Goal: Task Accomplishment & Management: Use online tool/utility

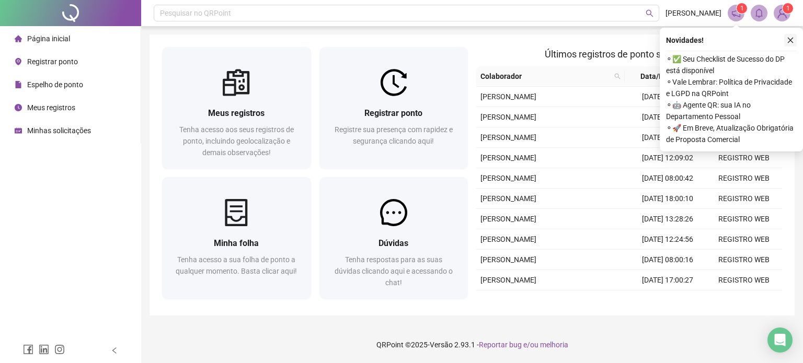
click at [788, 37] on icon "close" at bounding box center [790, 40] width 7 height 7
click at [788, 38] on icon "close" at bounding box center [791, 41] width 6 height 6
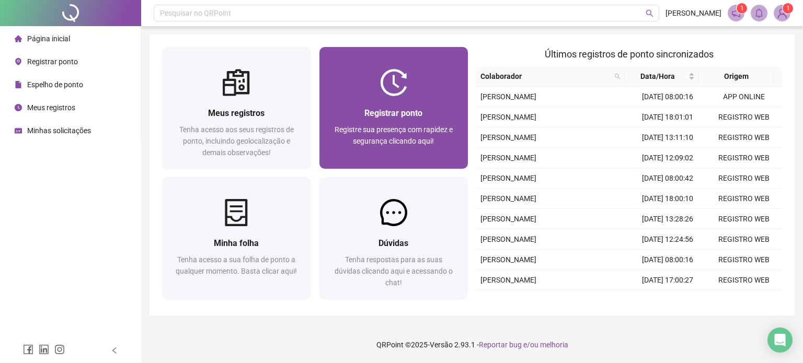
click at [431, 85] on div at bounding box center [393, 82] width 149 height 27
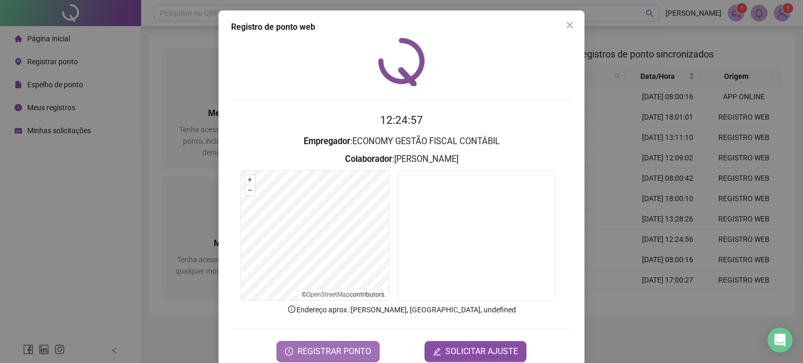
click at [341, 346] on span "REGISTRAR PONTO" at bounding box center [334, 351] width 74 height 13
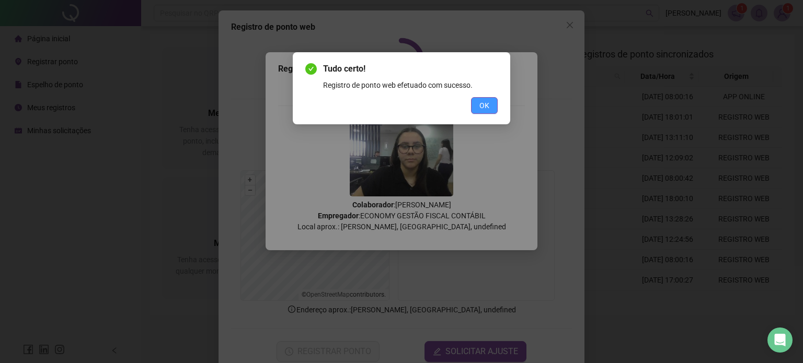
click at [487, 102] on span "OK" at bounding box center [484, 105] width 10 height 11
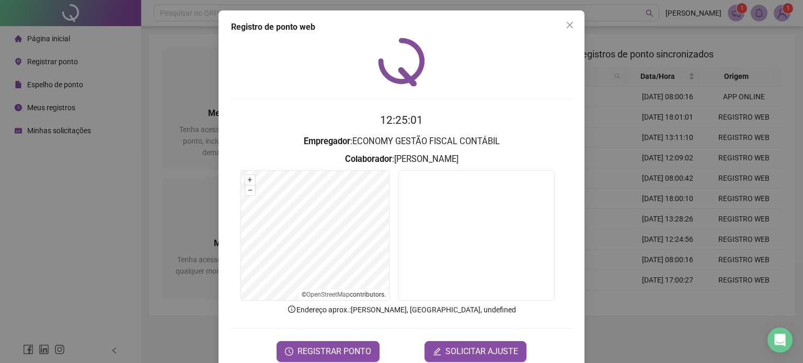
click at [566, 23] on icon "close" at bounding box center [570, 25] width 8 height 8
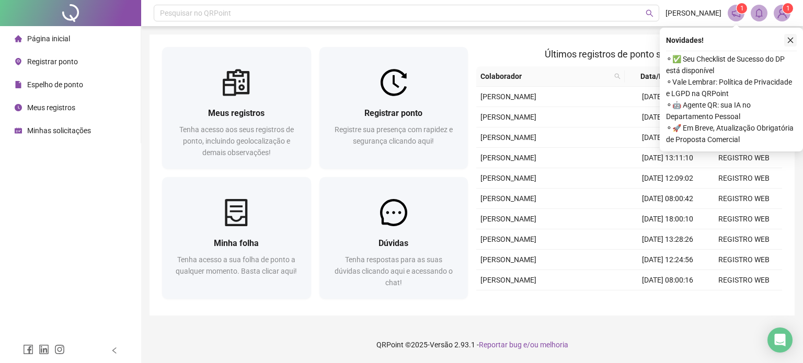
click at [790, 41] on icon "close" at bounding box center [791, 41] width 6 height 6
